Goal: Task Accomplishment & Management: Manage account settings

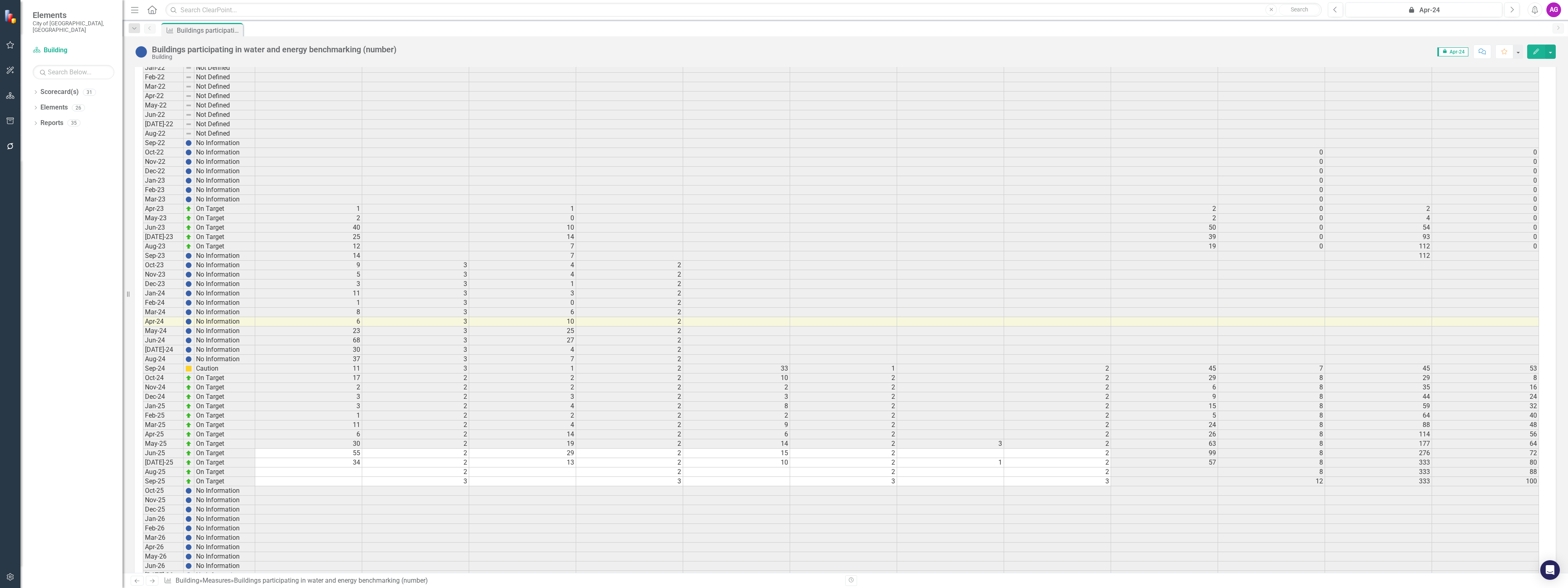
scroll to position [1266, 0]
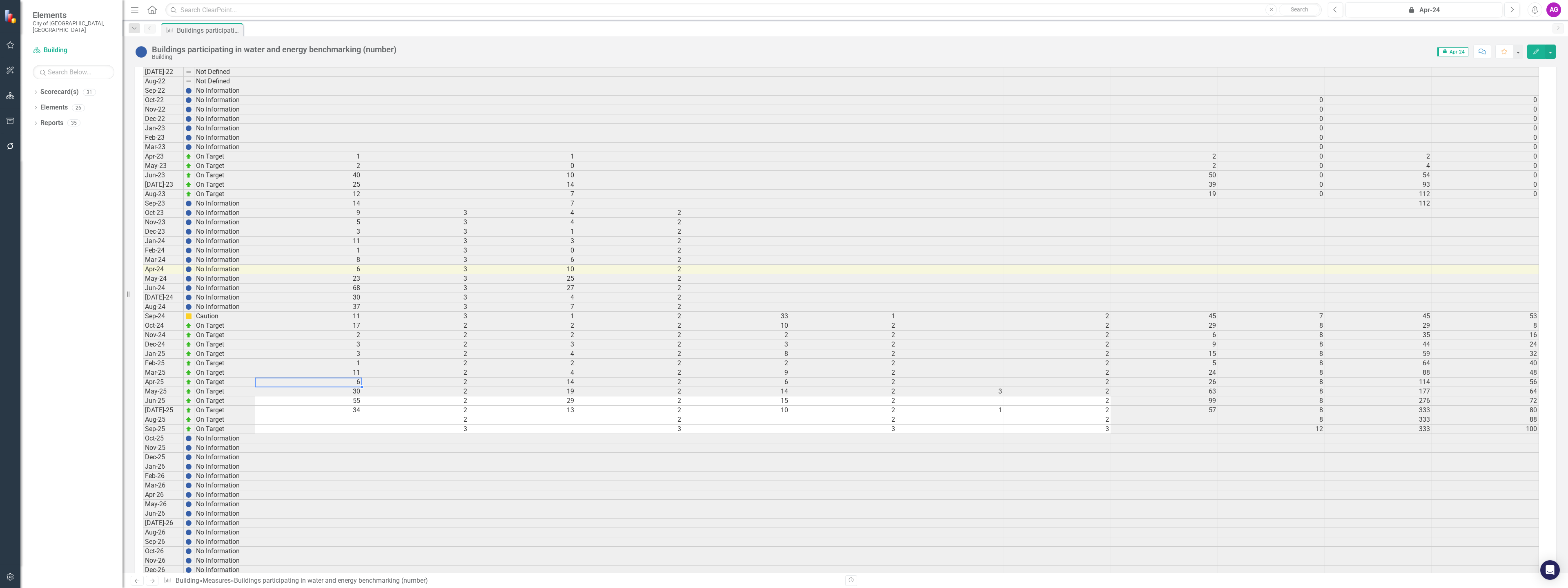
click at [340, 381] on td "6" at bounding box center [309, 382] width 107 height 10
click at [530, 388] on td "29" at bounding box center [523, 388] width 107 height 10
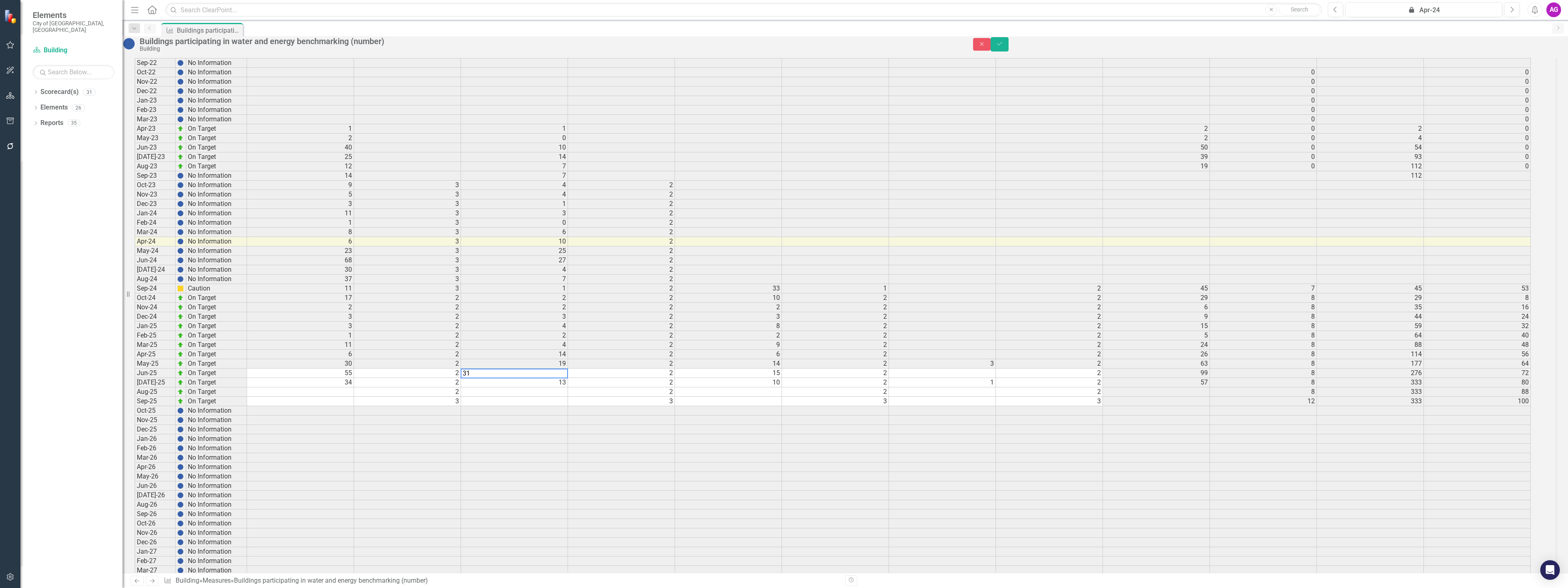
type textarea "31"
click at [521, 397] on td at bounding box center [514, 391] width 107 height 10
click at [1003, 47] on icon "Save" at bounding box center [999, 43] width 7 height 6
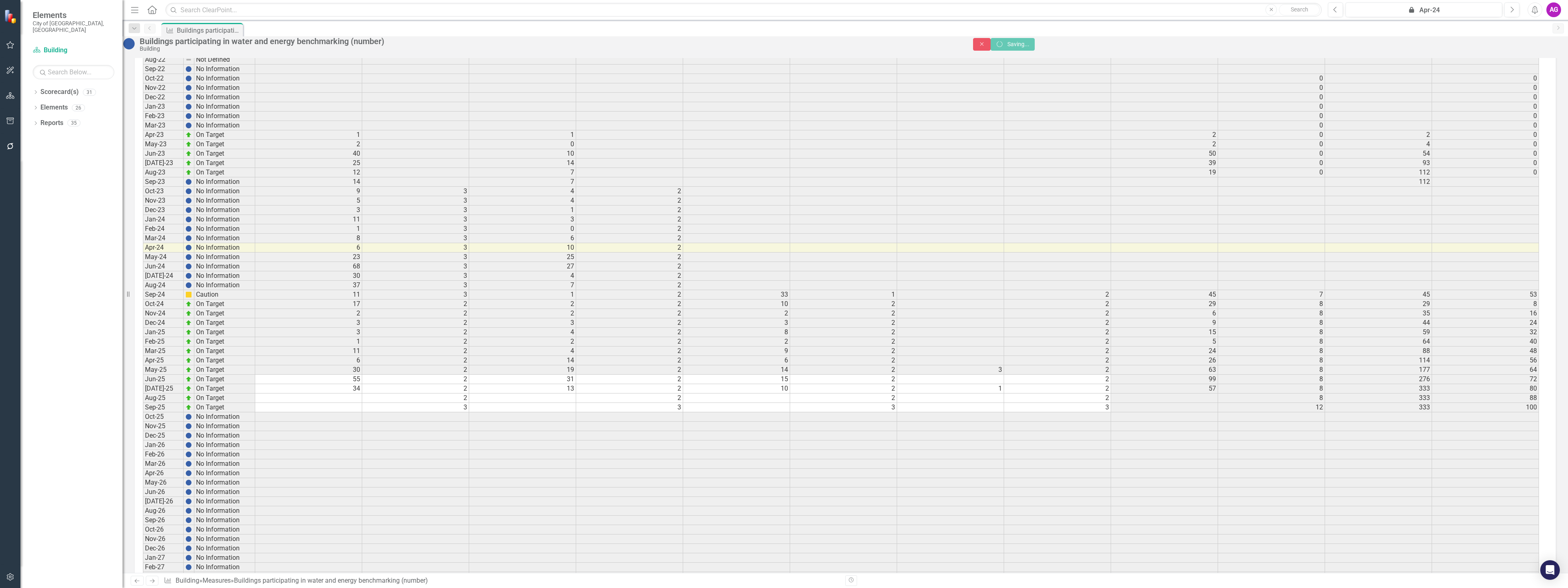
click at [708, 384] on td "15" at bounding box center [737, 379] width 107 height 10
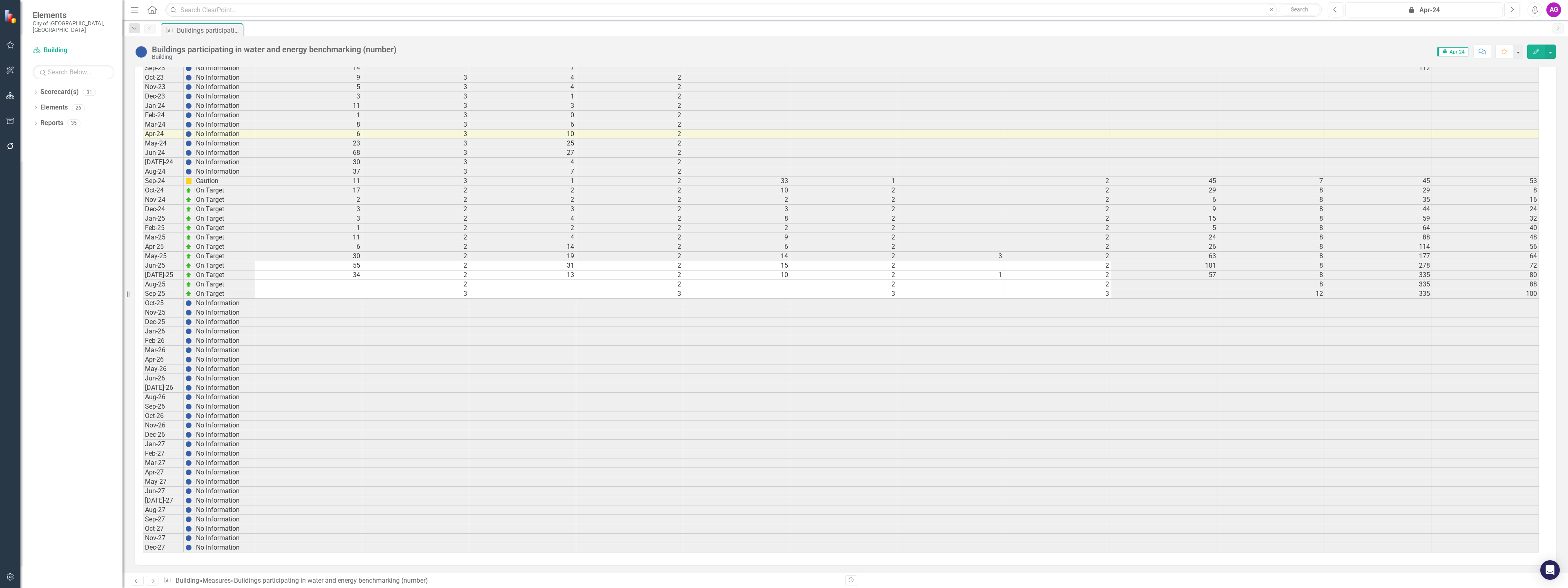
click at [348, 266] on td "55" at bounding box center [309, 265] width 107 height 10
click at [708, 265] on td "15" at bounding box center [737, 265] width 107 height 10
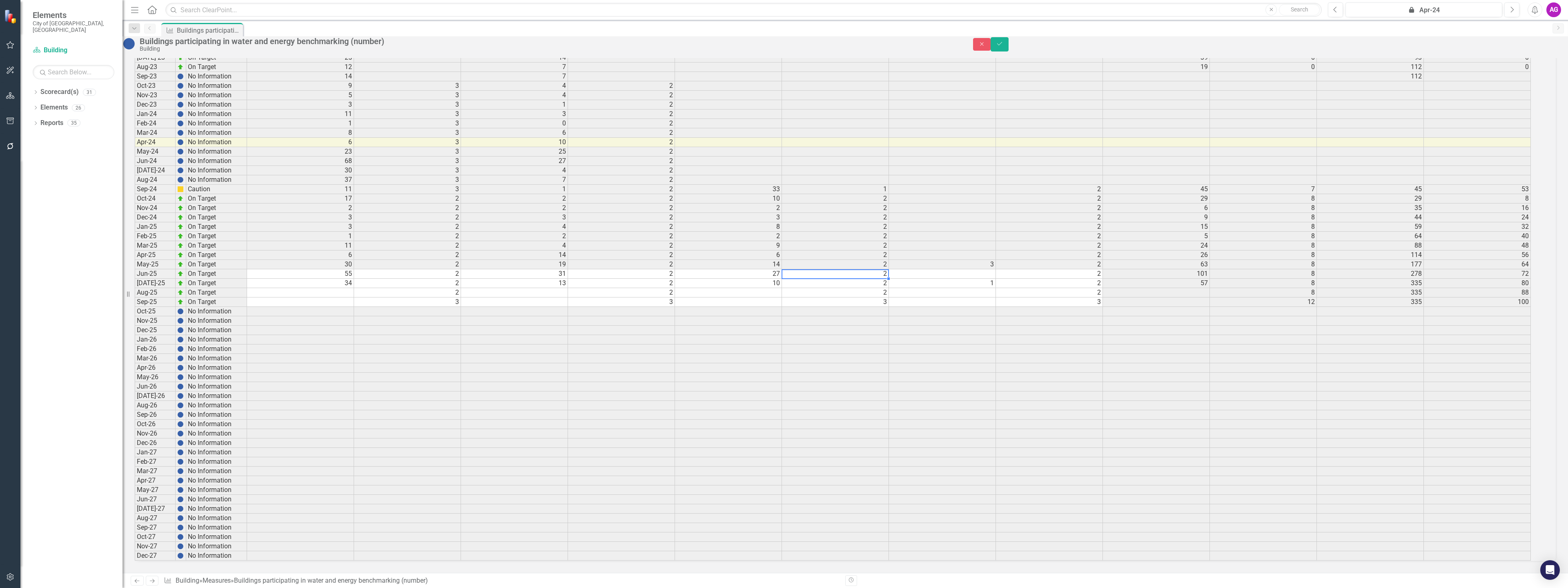
type textarea "2"
click at [958, 269] on td at bounding box center [943, 274] width 107 height 10
click at [936, 269] on td at bounding box center [943, 274] width 107 height 10
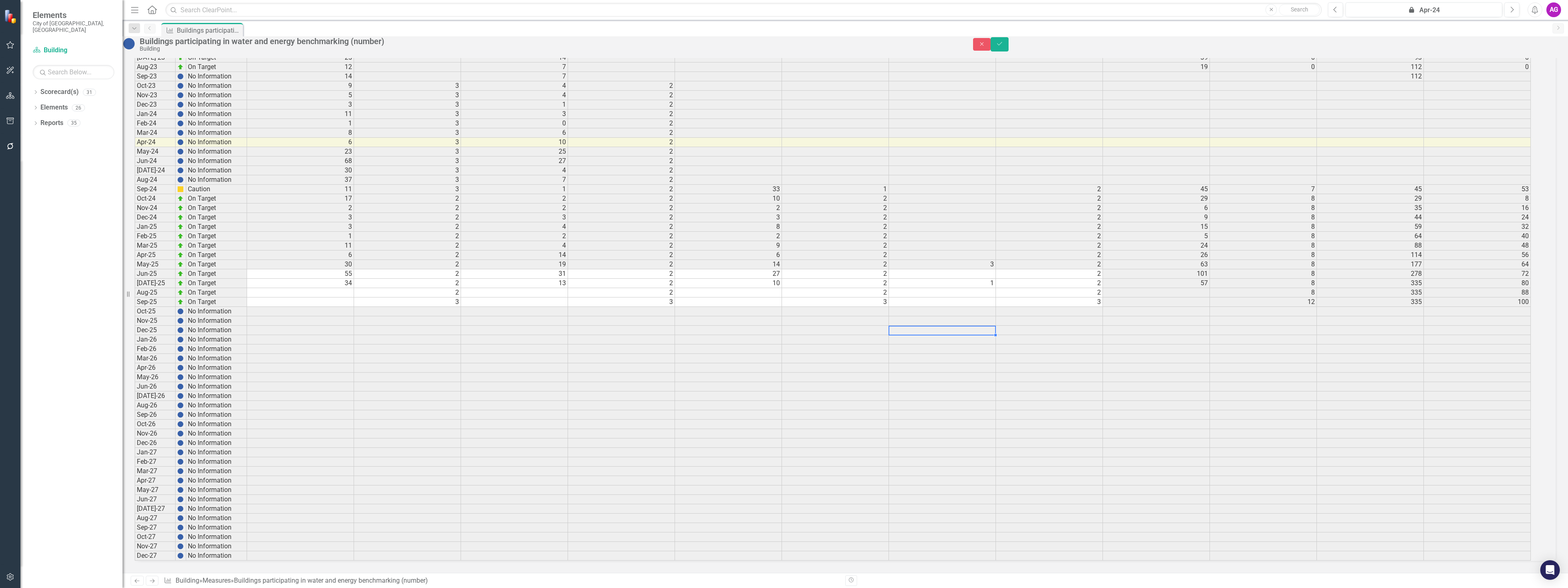
click at [936, 269] on td at bounding box center [943, 274] width 107 height 10
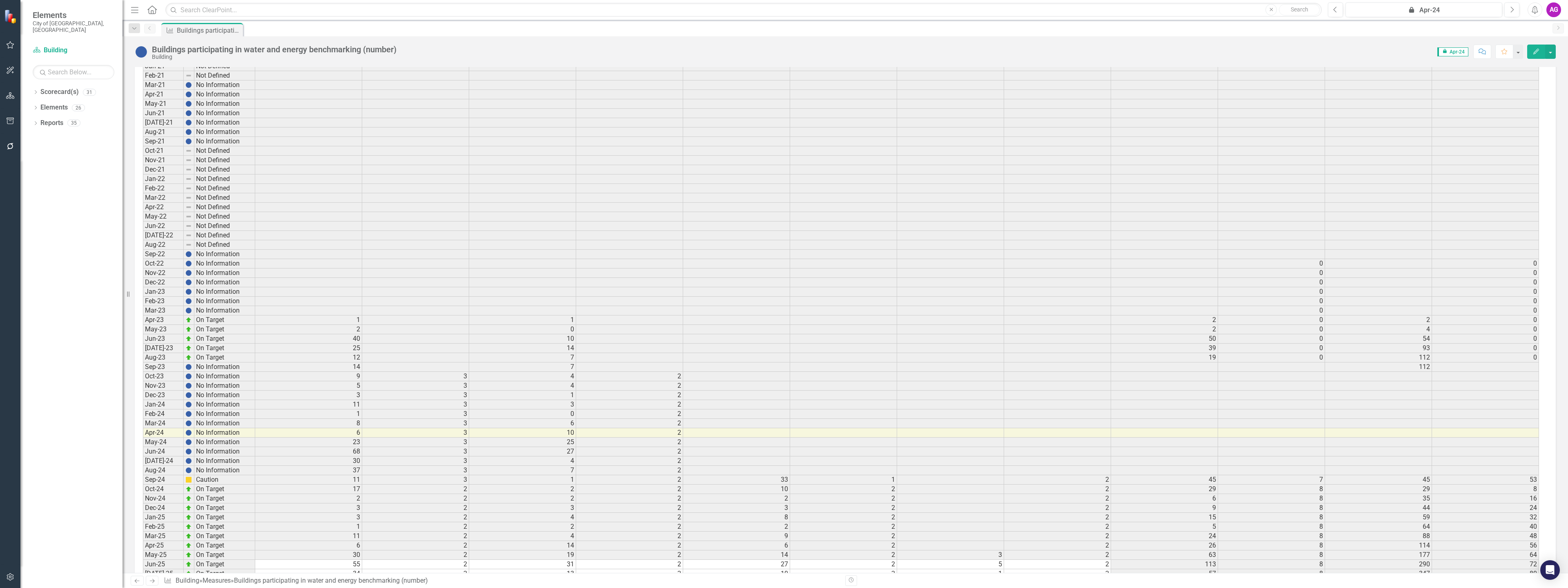
scroll to position [1144, 0]
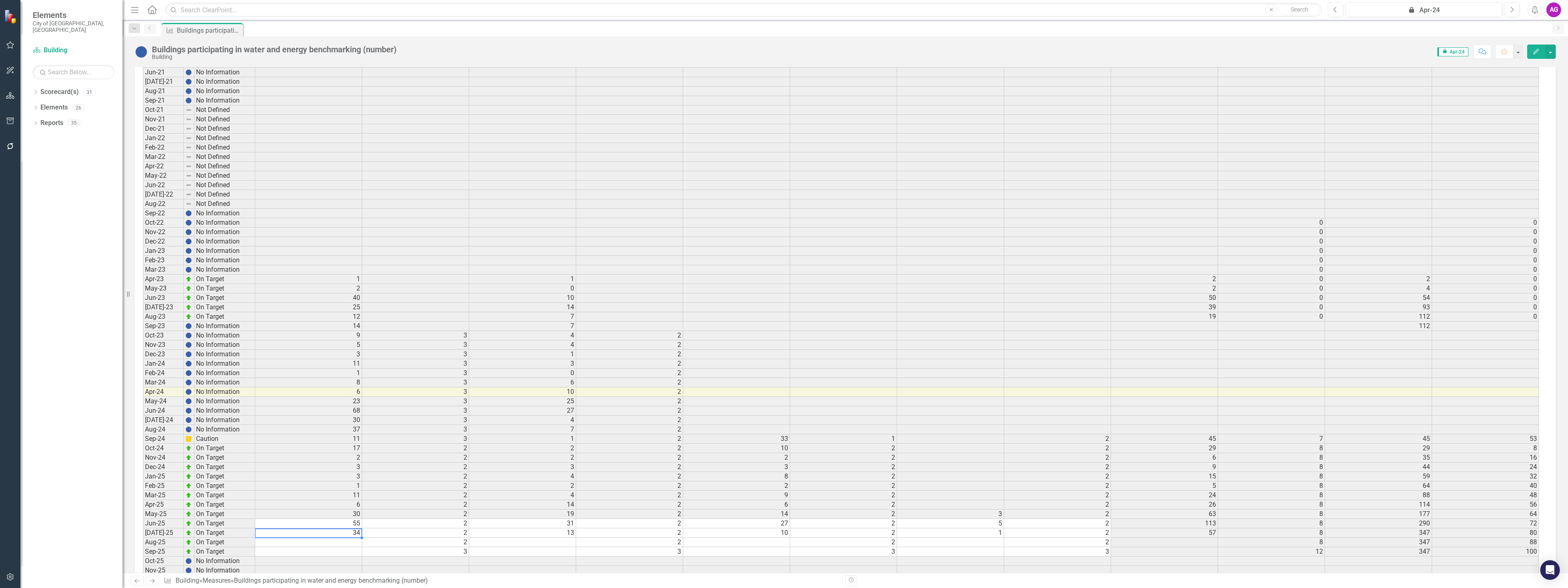
click at [347, 533] on td "34" at bounding box center [309, 533] width 107 height 10
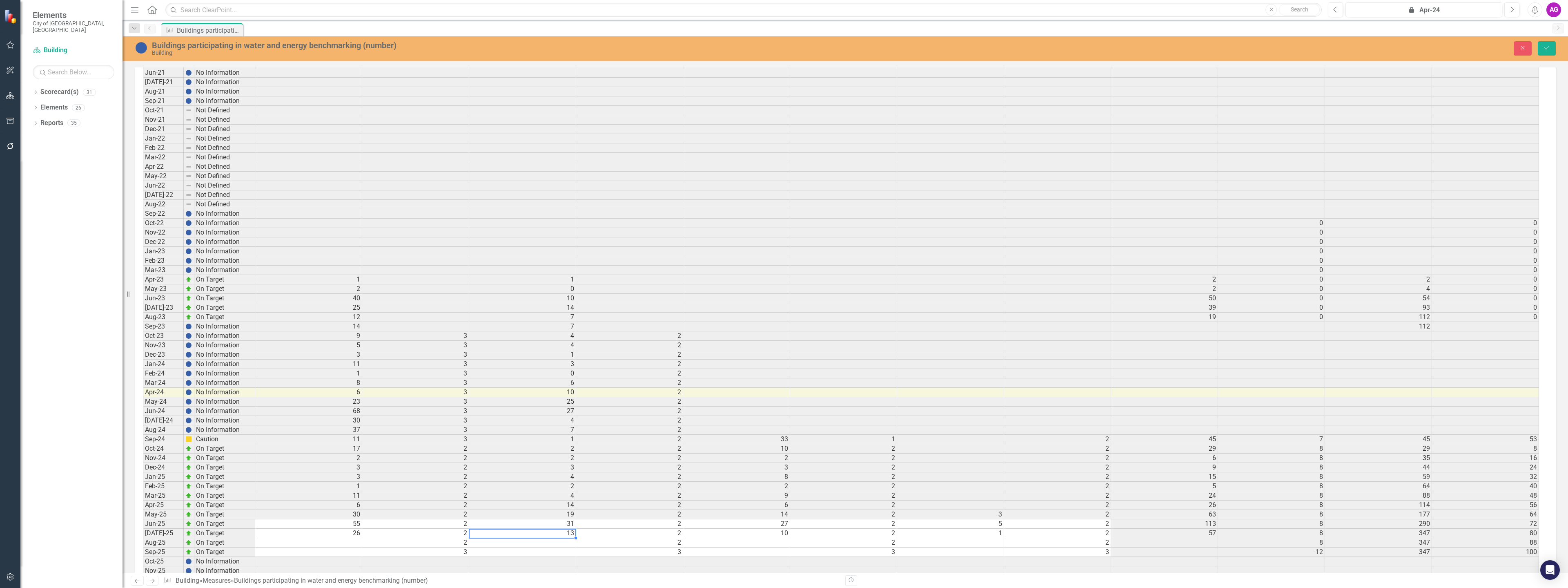
drag, startPoint x: 539, startPoint y: 551, endPoint x: 532, endPoint y: 546, distance: 8.6
click at [539, 551] on td at bounding box center [523, 552] width 107 height 10
click at [531, 530] on td "13" at bounding box center [523, 533] width 107 height 10
click at [733, 533] on td "10" at bounding box center [737, 533] width 107 height 10
type textarea "2"
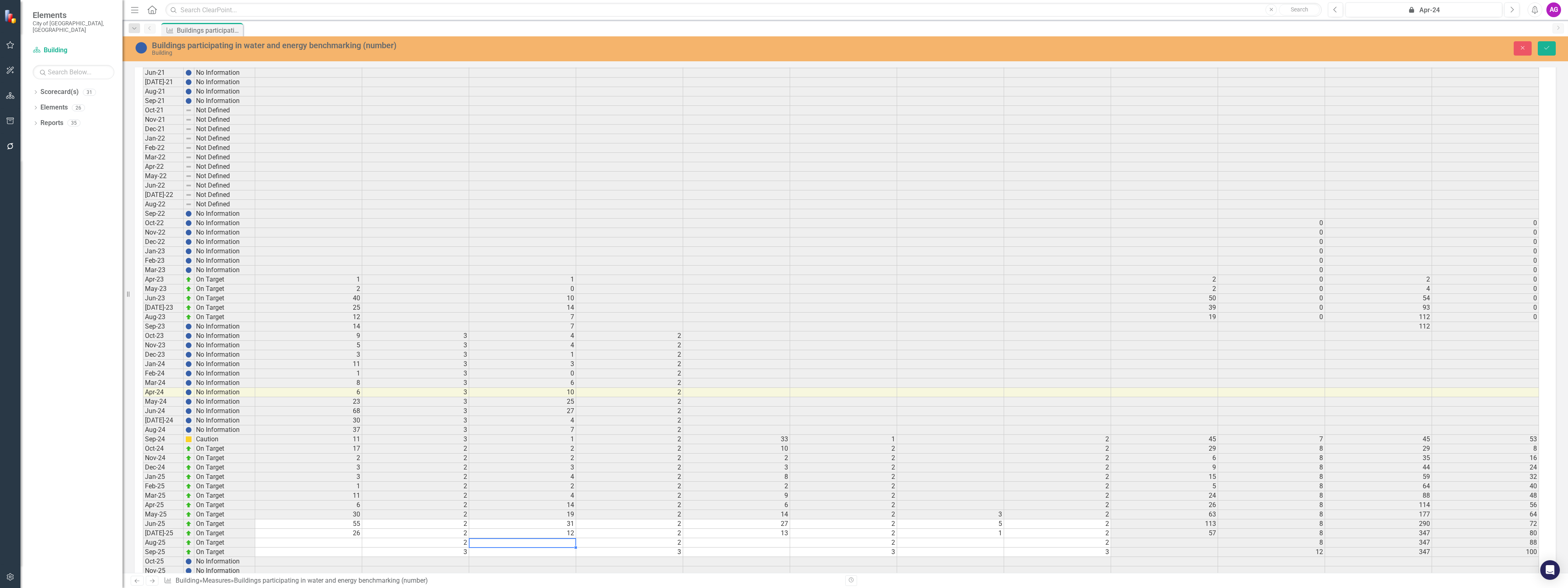
click at [529, 546] on td at bounding box center [523, 542] width 107 height 10
click at [1551, 44] on button "Save" at bounding box center [1546, 48] width 18 height 15
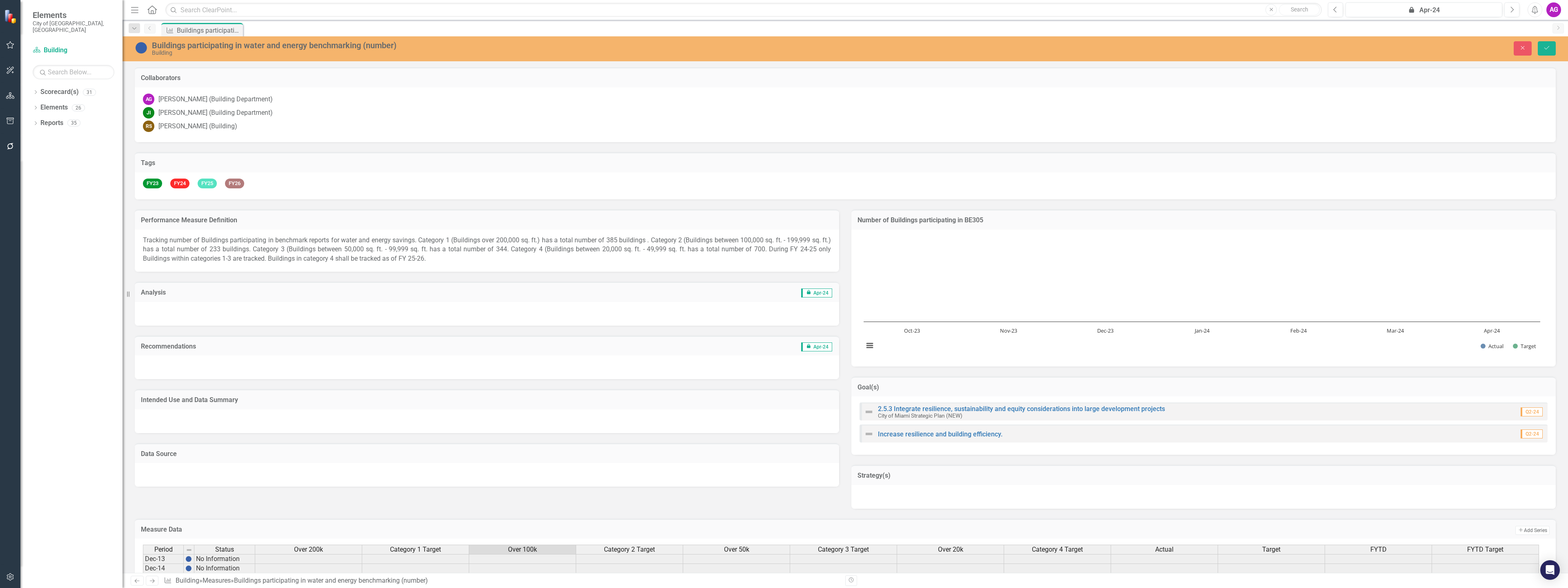
scroll to position [1144, 0]
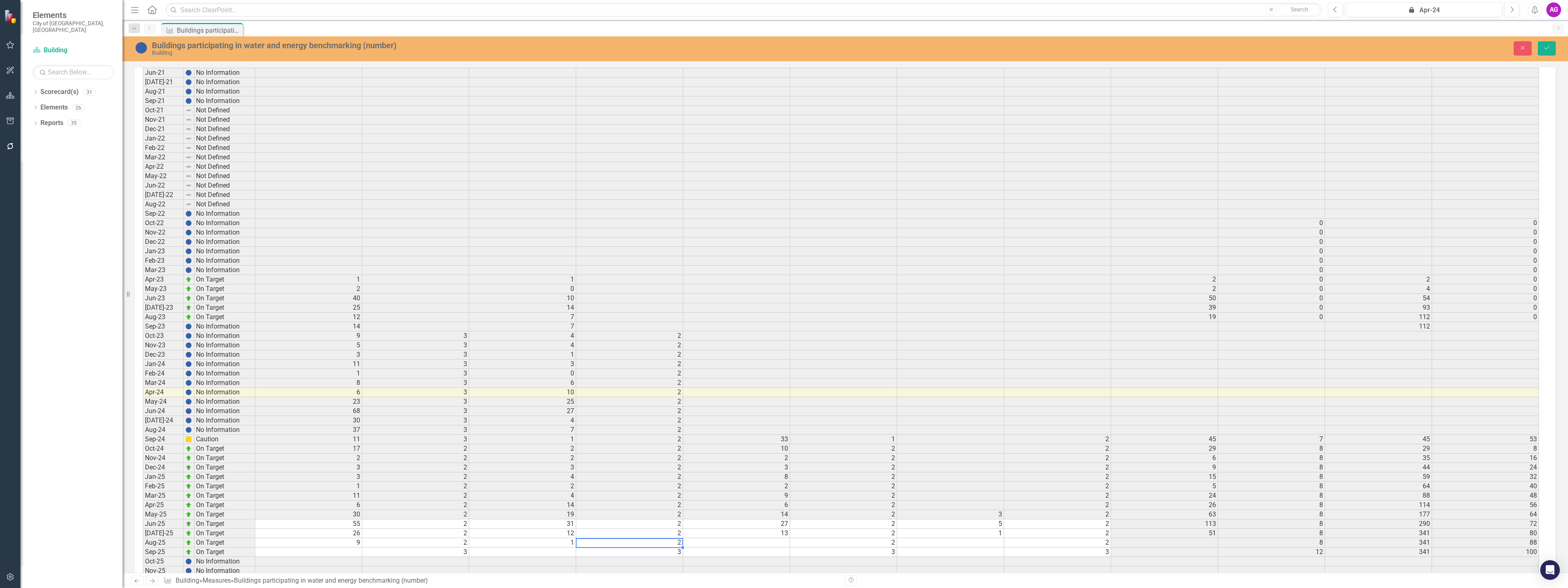
type textarea "2"
click at [718, 540] on td at bounding box center [737, 542] width 107 height 10
type textarea "4"
click at [945, 540] on td at bounding box center [951, 542] width 107 height 10
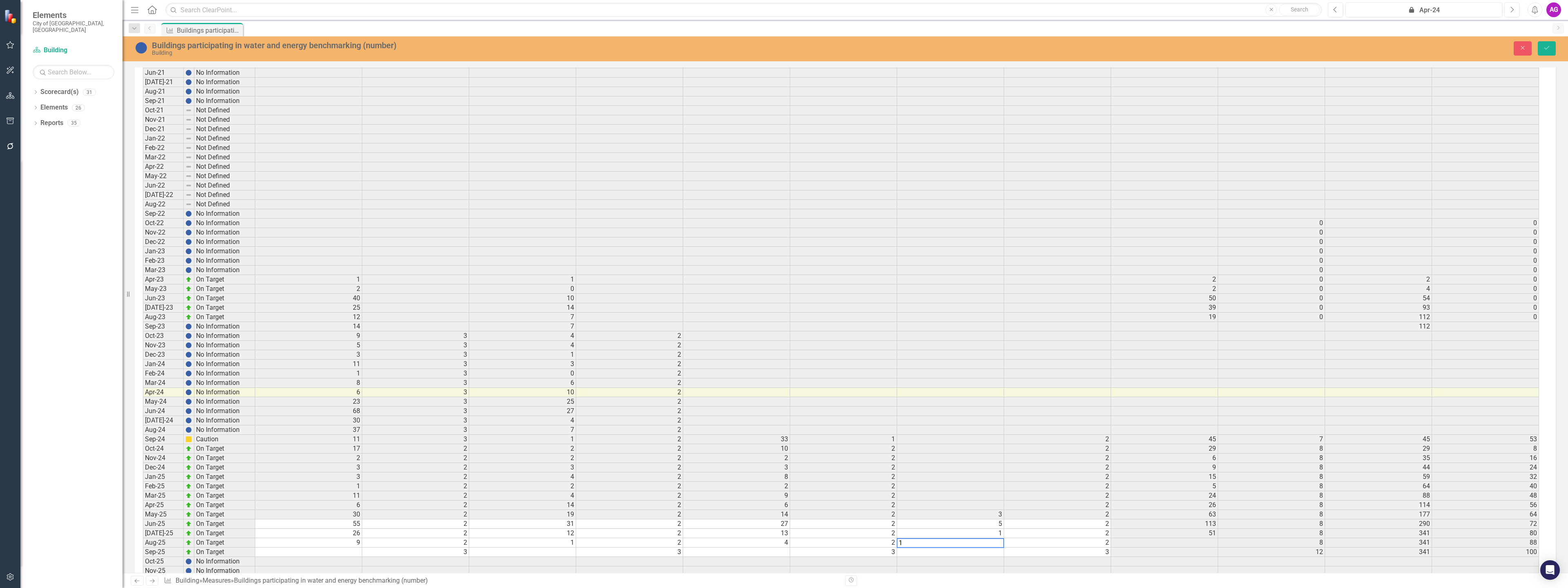
type textarea "1"
click at [500, 554] on td at bounding box center [523, 552] width 107 height 10
click at [1545, 48] on icon "Save" at bounding box center [1546, 48] width 7 height 6
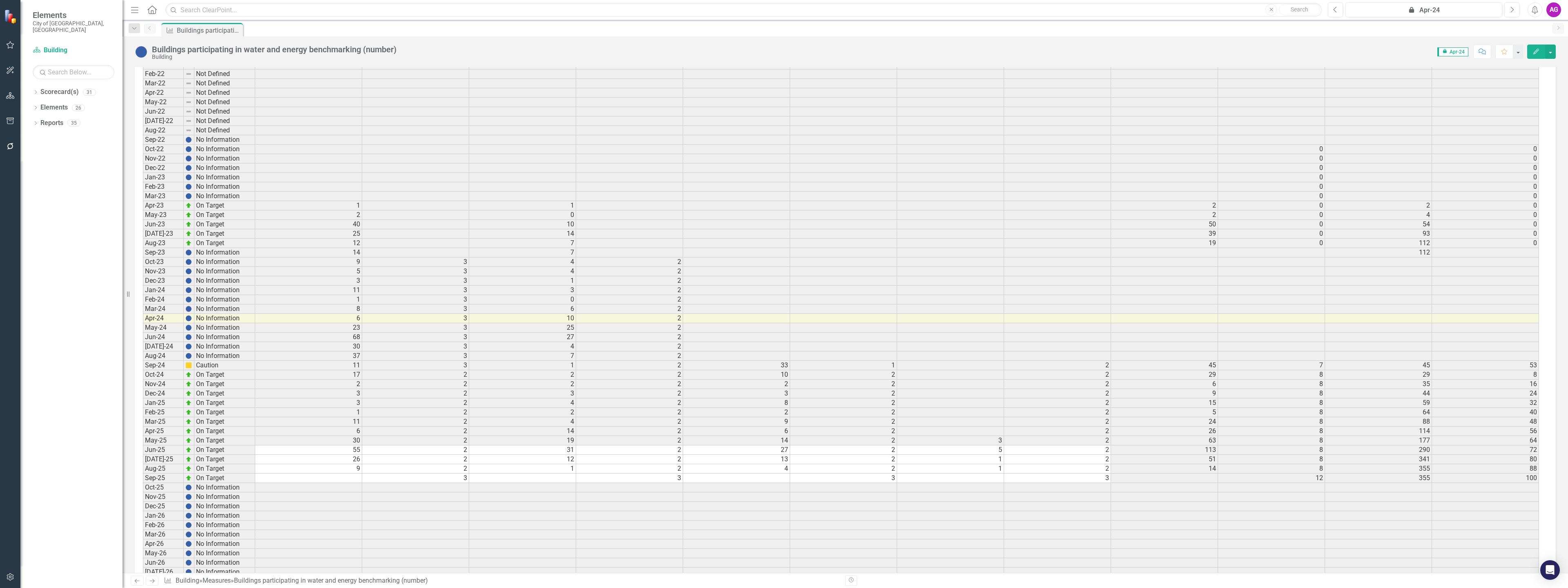
scroll to position [1225, 0]
click at [734, 468] on td at bounding box center [737, 469] width 107 height 10
click at [562, 470] on td at bounding box center [523, 469] width 107 height 10
click at [420, 469] on td "3" at bounding box center [416, 469] width 107 height 10
click at [338, 472] on td at bounding box center [309, 469] width 107 height 10
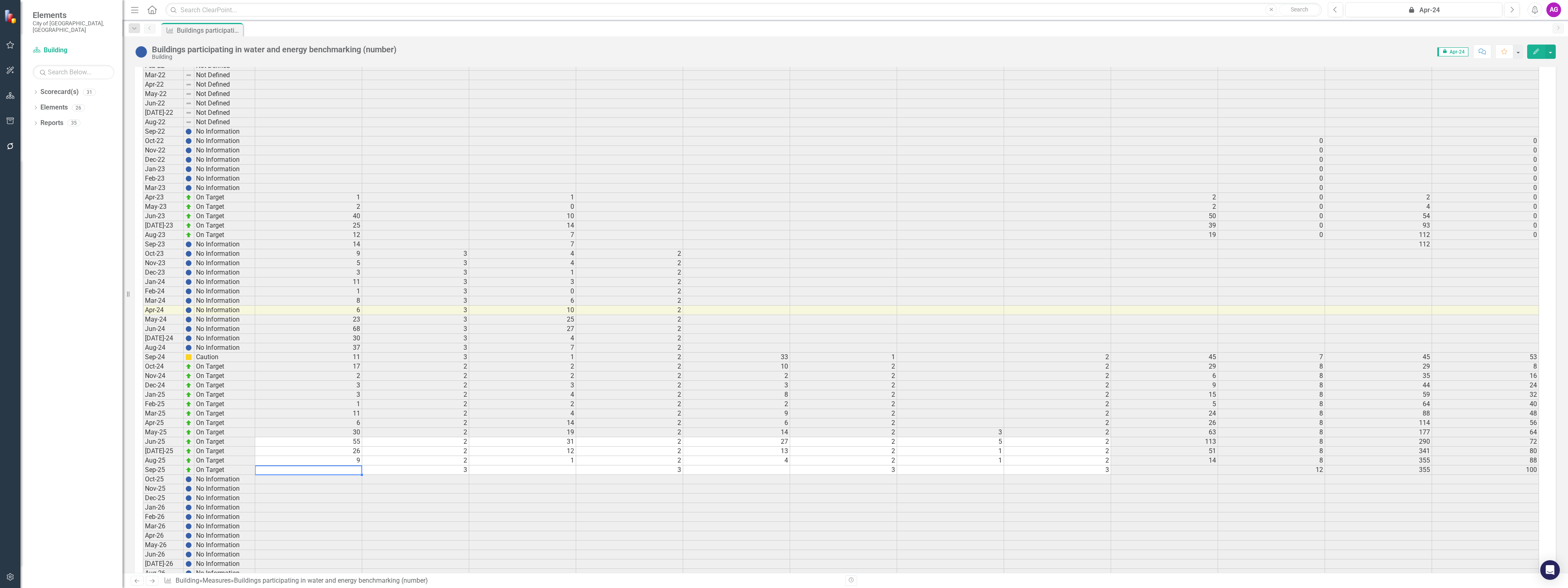
click at [512, 467] on td at bounding box center [523, 469] width 107 height 10
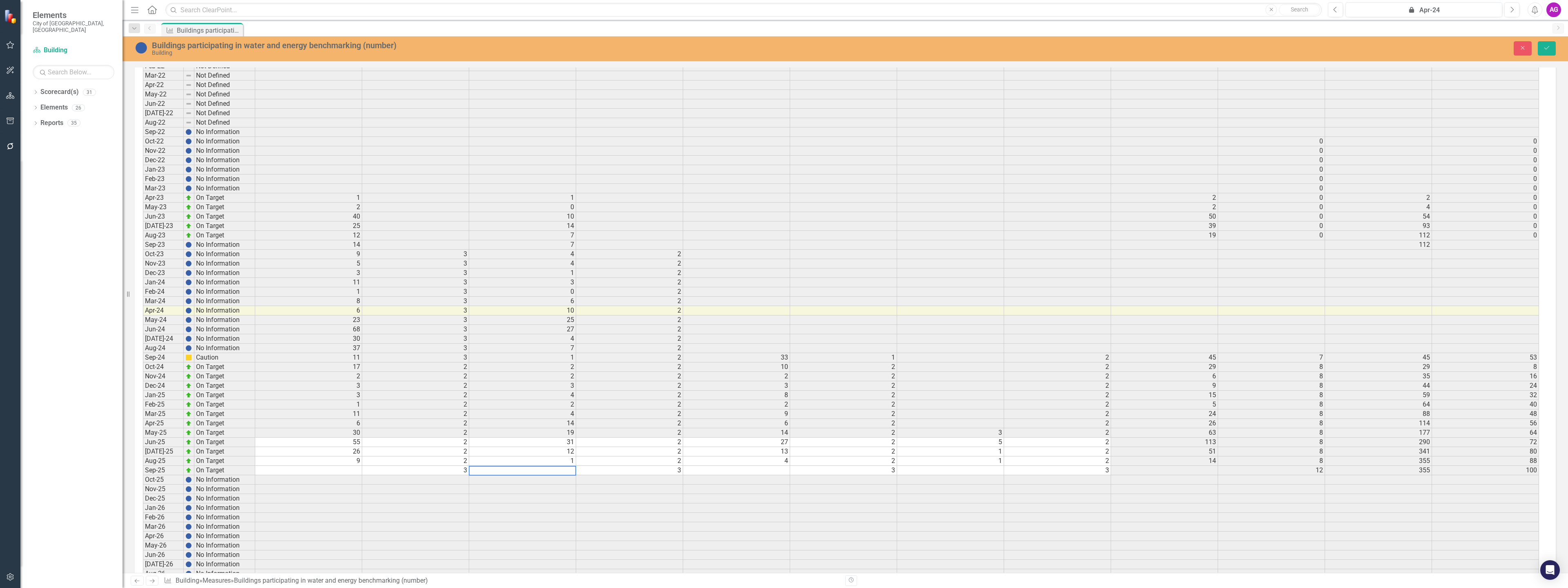
scroll to position [1185, 0]
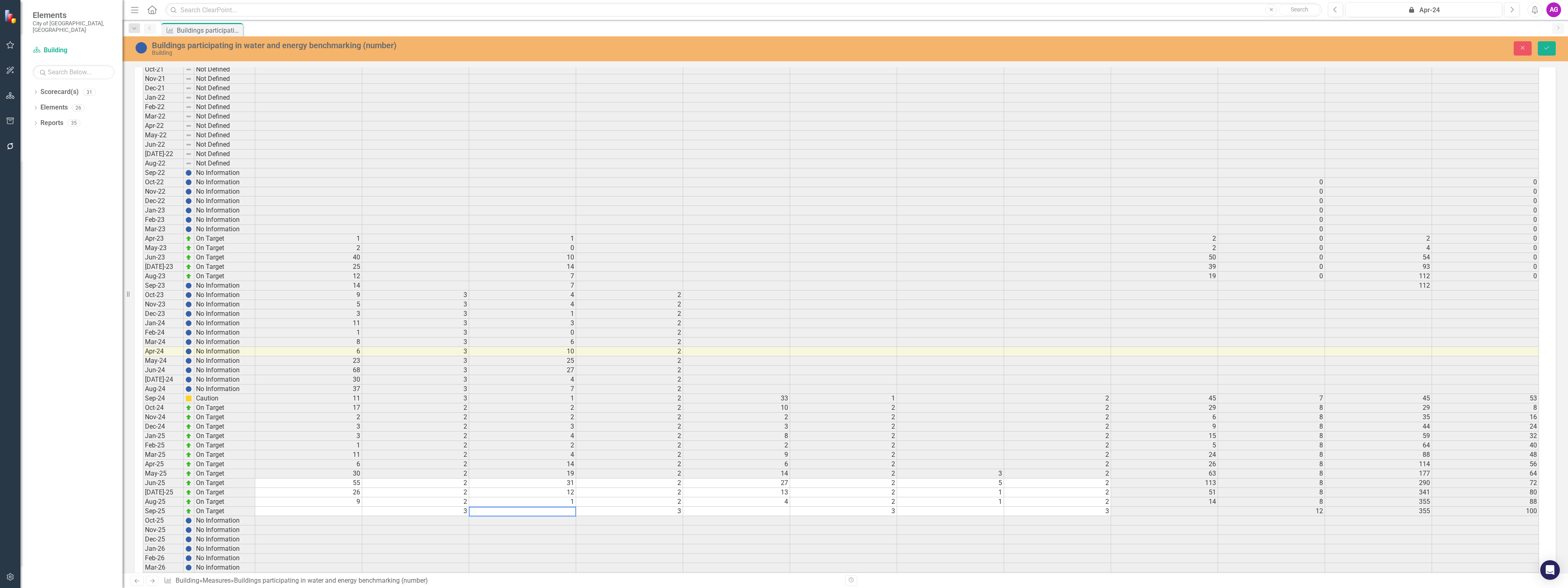
click at [604, 512] on td "3" at bounding box center [629, 511] width 107 height 10
type textarea "3"
click at [717, 510] on td at bounding box center [737, 511] width 107 height 10
click at [315, 512] on td at bounding box center [309, 511] width 107 height 10
click at [1549, 48] on icon "Save" at bounding box center [1546, 48] width 7 height 6
